Goal: Task Accomplishment & Management: Manage account settings

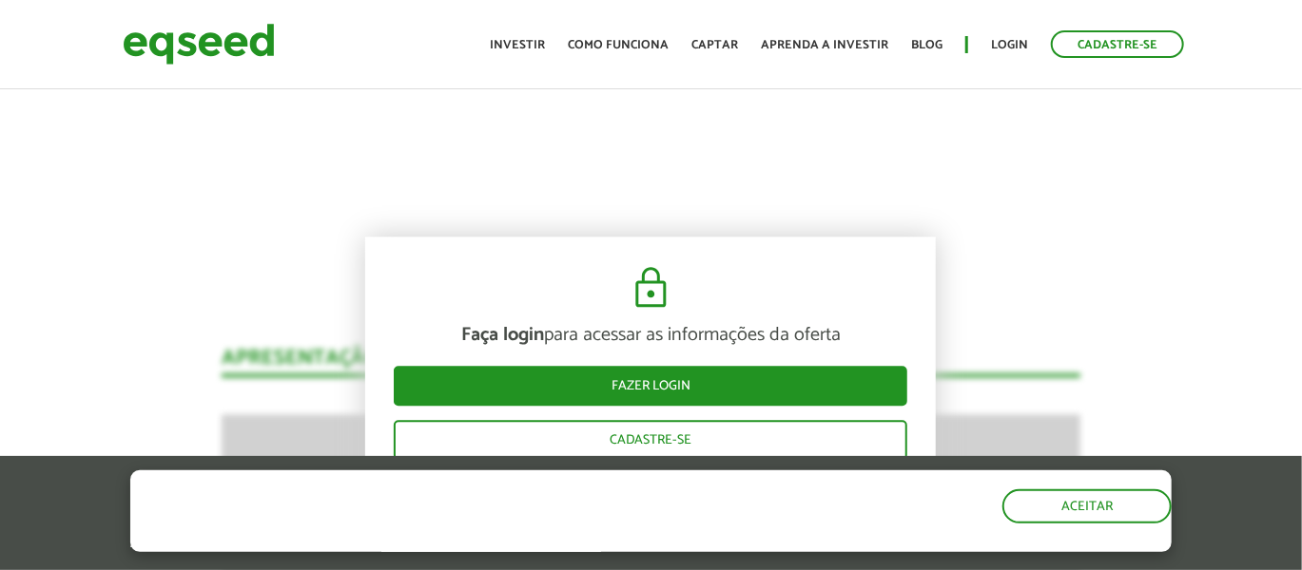
scroll to position [2250, 0]
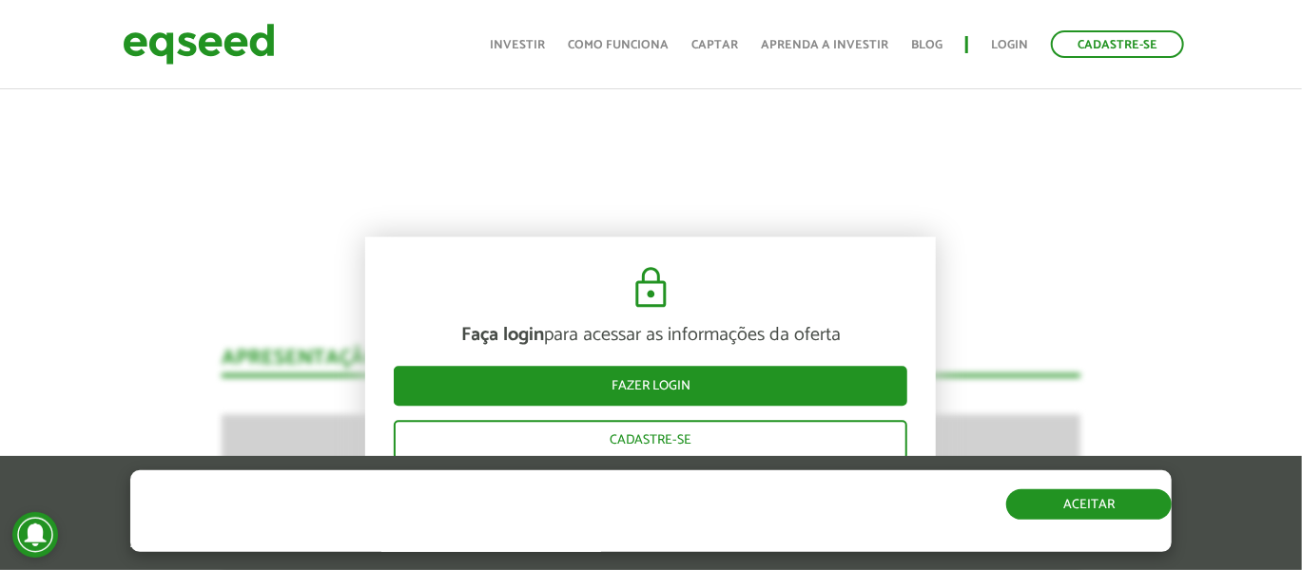
click at [1111, 501] on button "Aceitar" at bounding box center [1088, 505] width 165 height 30
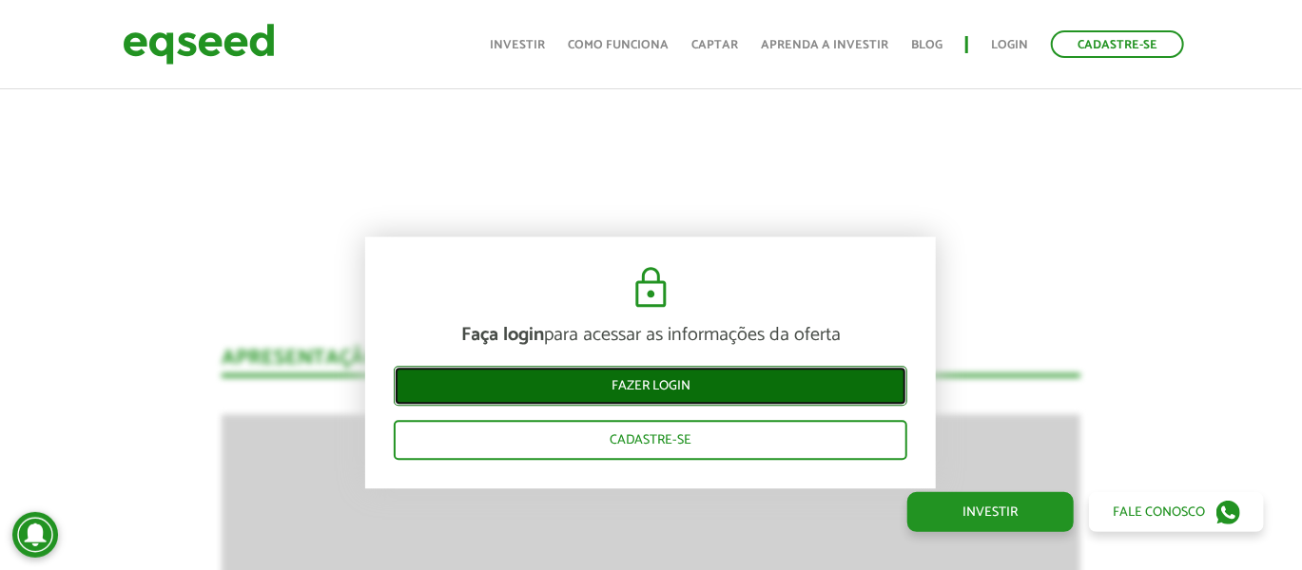
click at [636, 388] on link "Fazer login" at bounding box center [650, 387] width 513 height 40
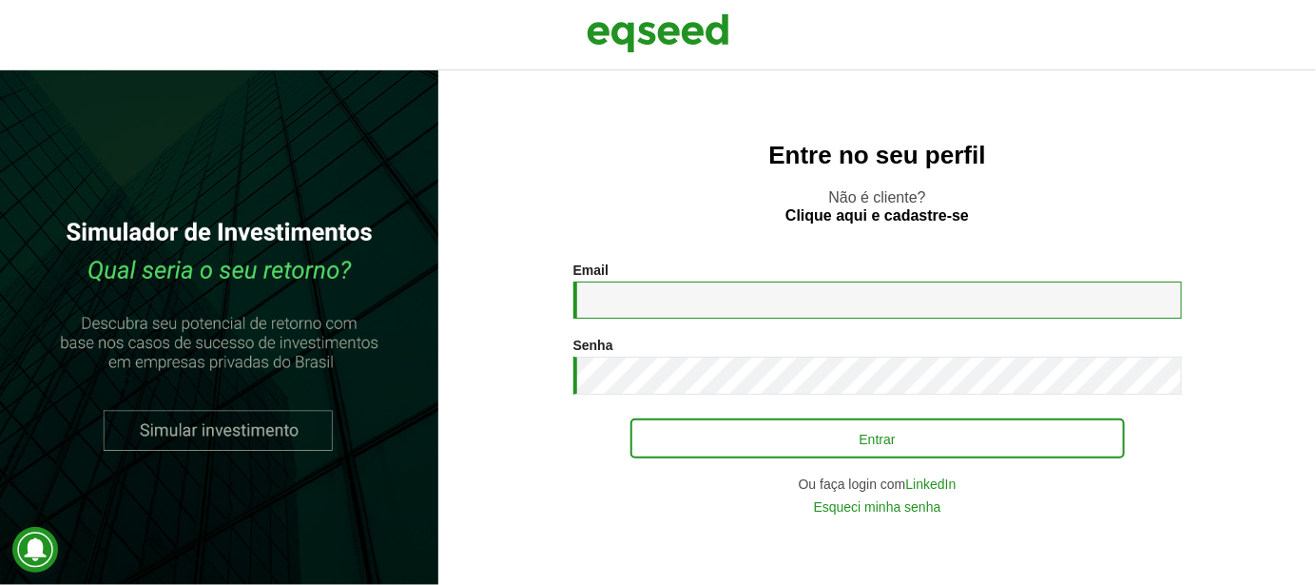
type input "**********"
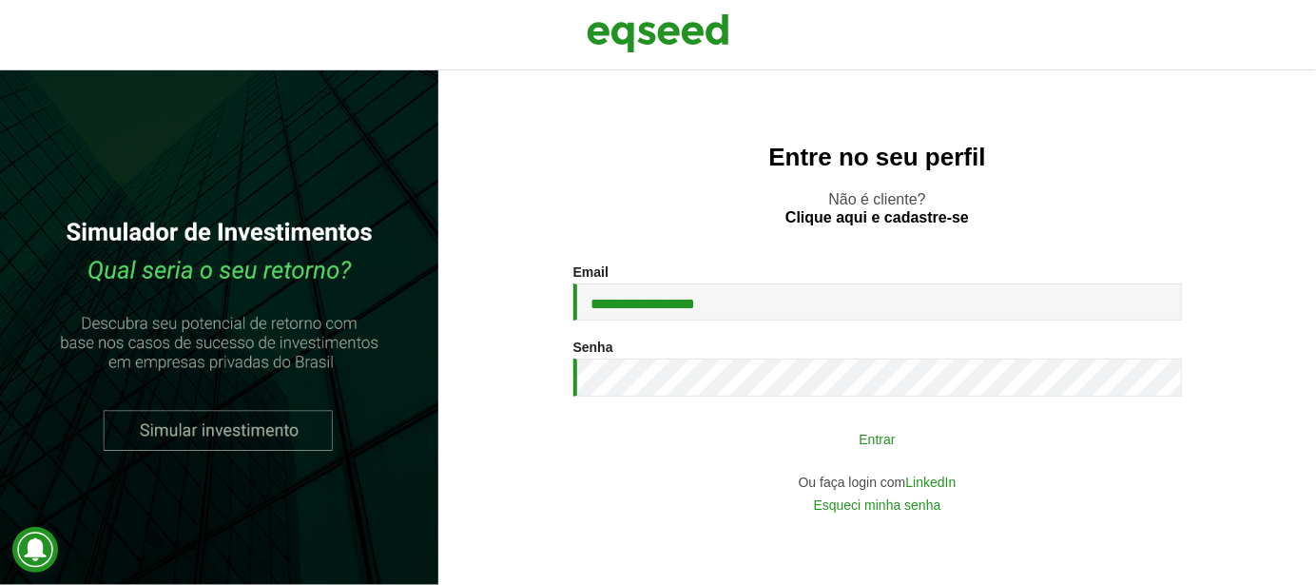
click at [813, 446] on button "Entrar" at bounding box center [877, 438] width 494 height 36
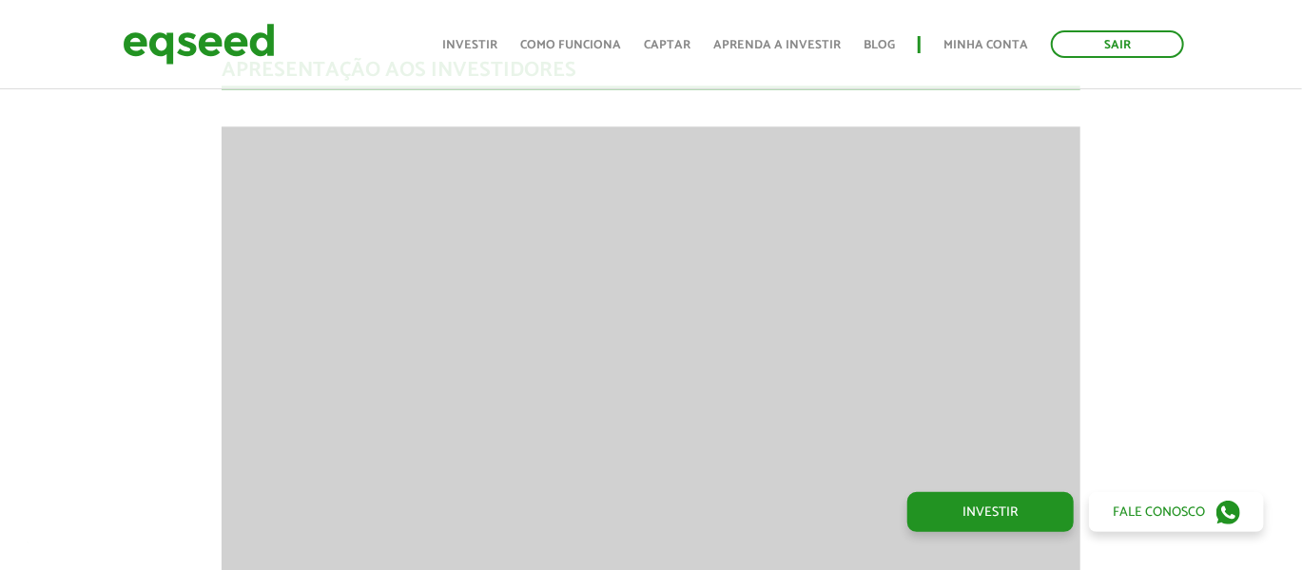
scroll to position [2234, 0]
